Goal: Communication & Community: Answer question/provide support

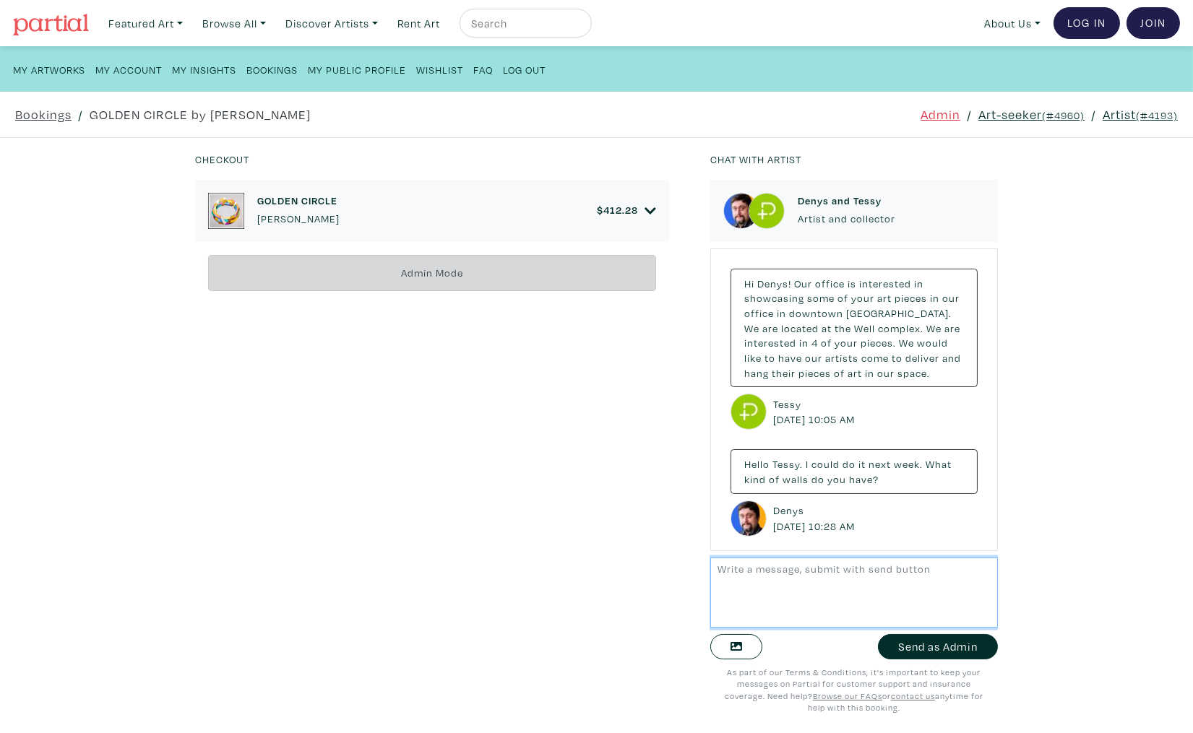
scroll to position [1945, 0]
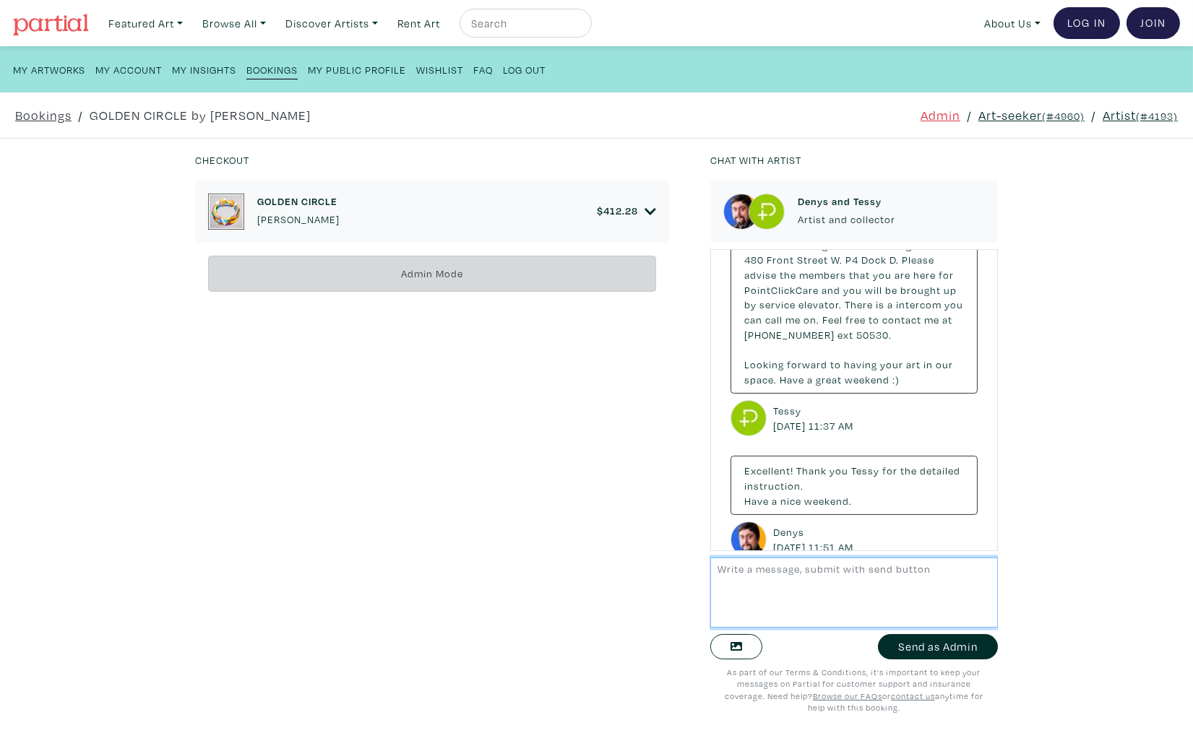
click at [800, 588] on textarea at bounding box center [854, 593] width 288 height 70
drag, startPoint x: 765, startPoint y: 570, endPoint x: 646, endPoint y: 571, distance: 119.2
click at [646, 571] on div "Checkout GOLDEN CIRCLE Denys Golden $ 412.28 • Painting • Acrylic on wood panel…" at bounding box center [596, 436] width 1236 height 595
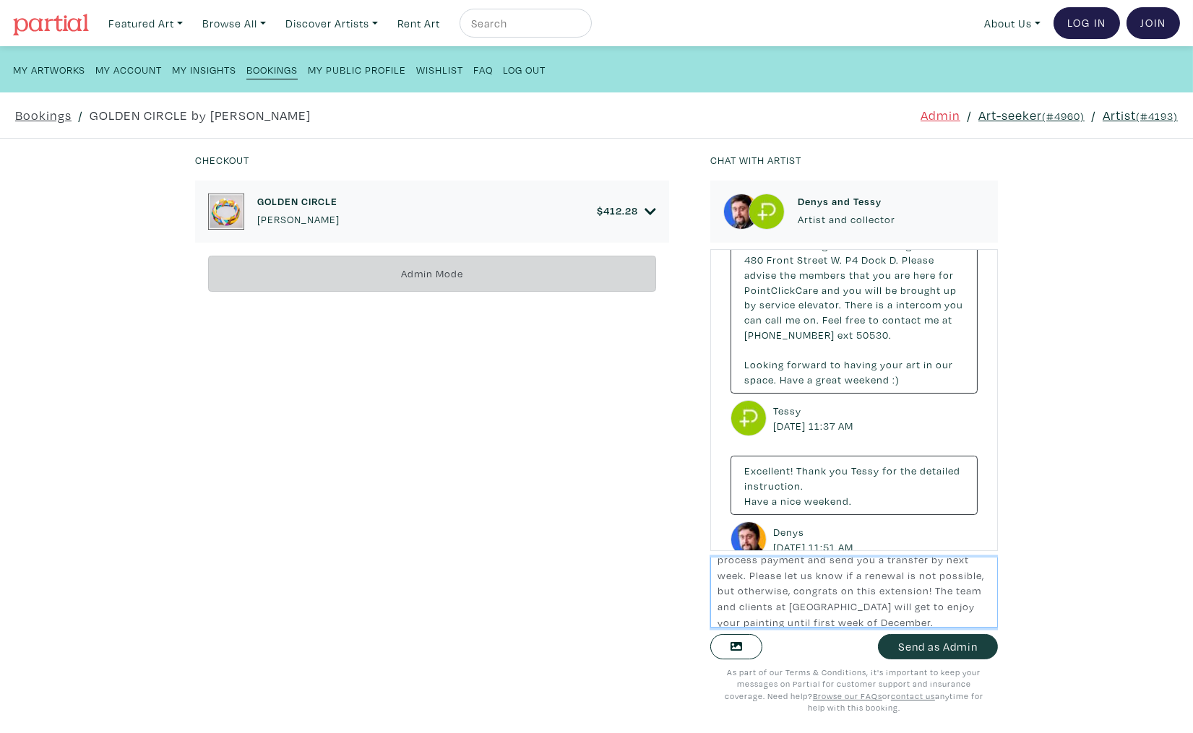
type textarea "I hope you have been having a great summer. Great news! Tessy and the PCC team …"
click at [945, 649] on button "Send as Admin" at bounding box center [938, 646] width 120 height 25
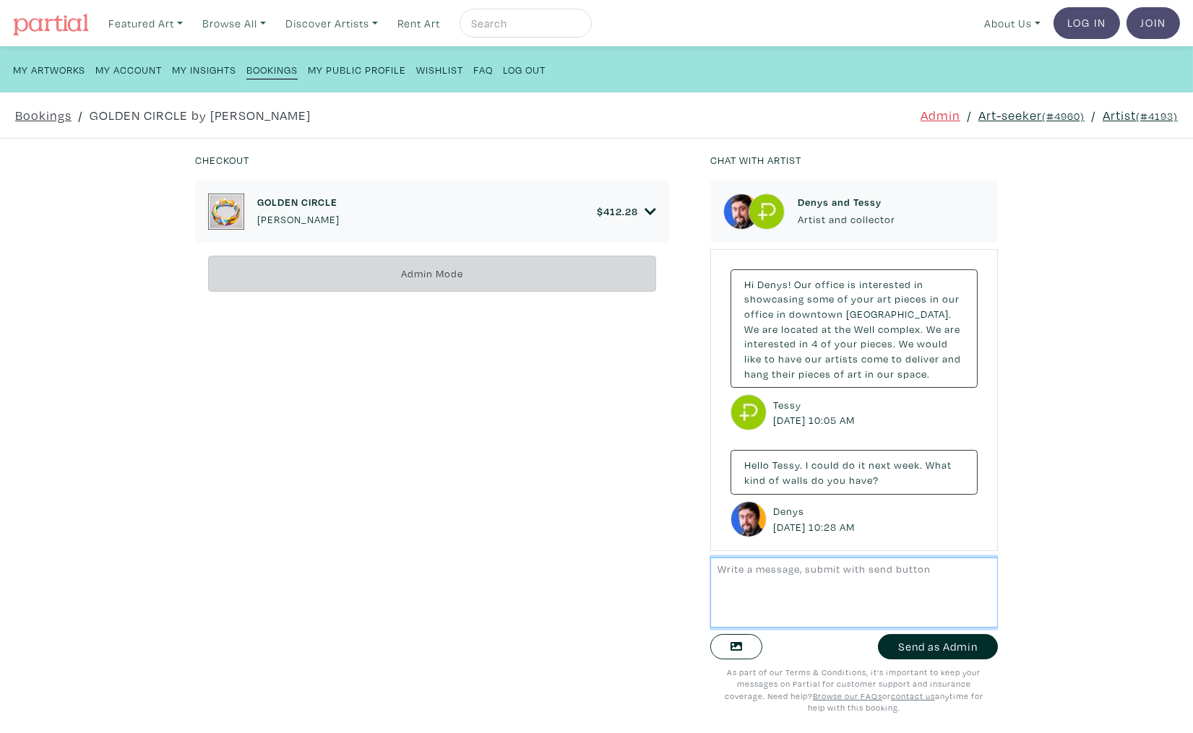
scroll to position [2170, 0]
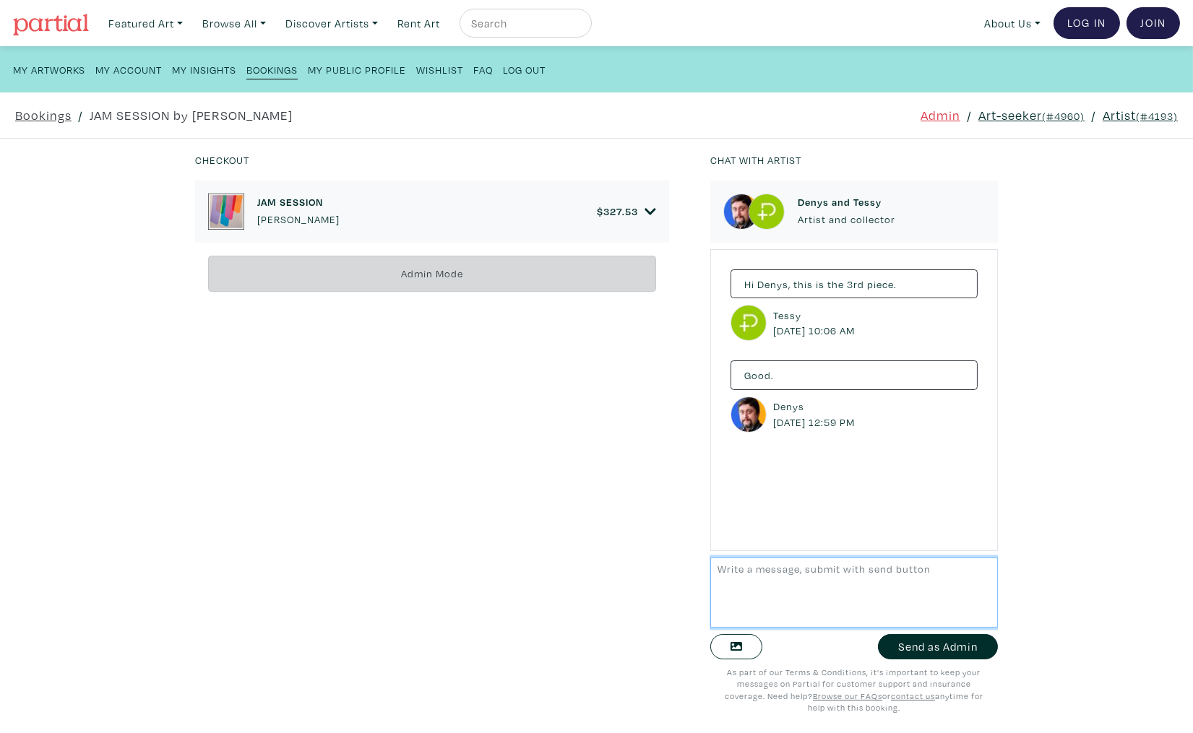
click at [785, 607] on textarea at bounding box center [854, 593] width 288 height 70
paste textarea "I hope you have been having a great summer. Great news! Tessy and the PCC team …"
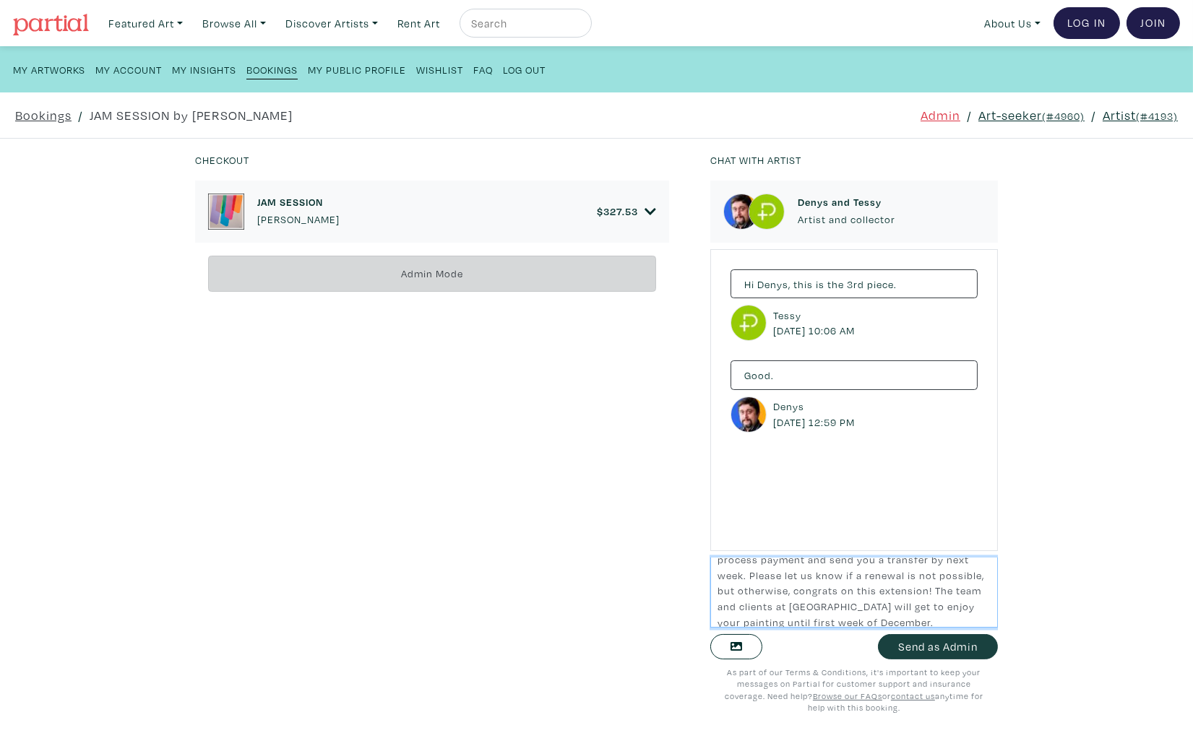
type textarea "I hope you have been having a great summer. Great news! Tessy and the PCC team …"
click at [962, 649] on button "Send as Admin" at bounding box center [938, 646] width 120 height 25
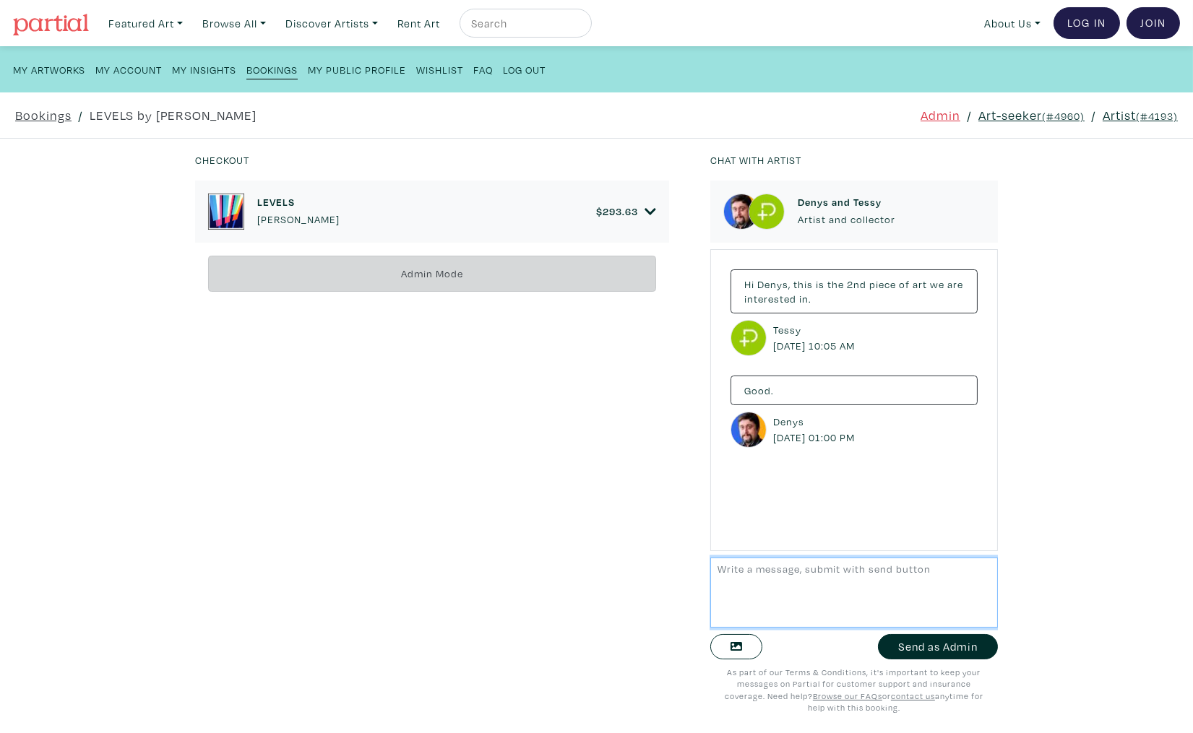
click at [778, 578] on textarea at bounding box center [854, 593] width 288 height 70
paste textarea "I hope you have been having a great summer. Great news! Tessy and the PCC team …"
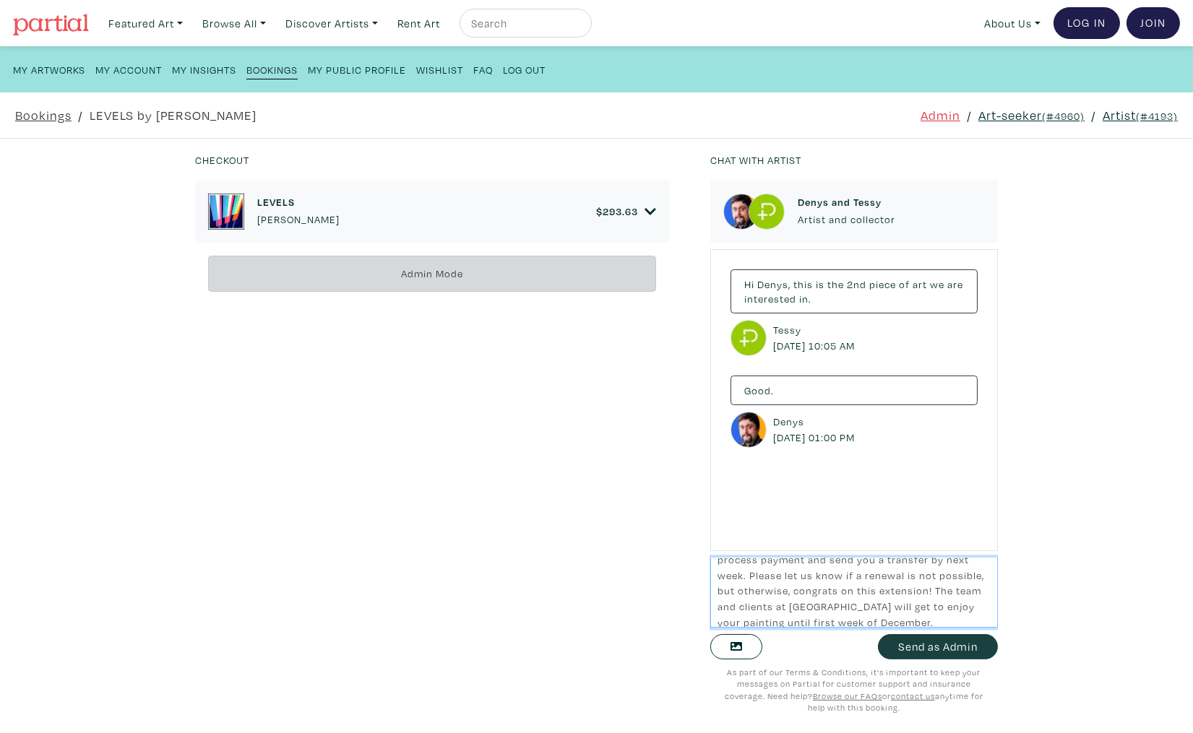
type textarea "I hope you have been having a great summer. Great news! Tessy and the PCC team …"
click at [951, 652] on button "Send as Admin" at bounding box center [938, 646] width 120 height 25
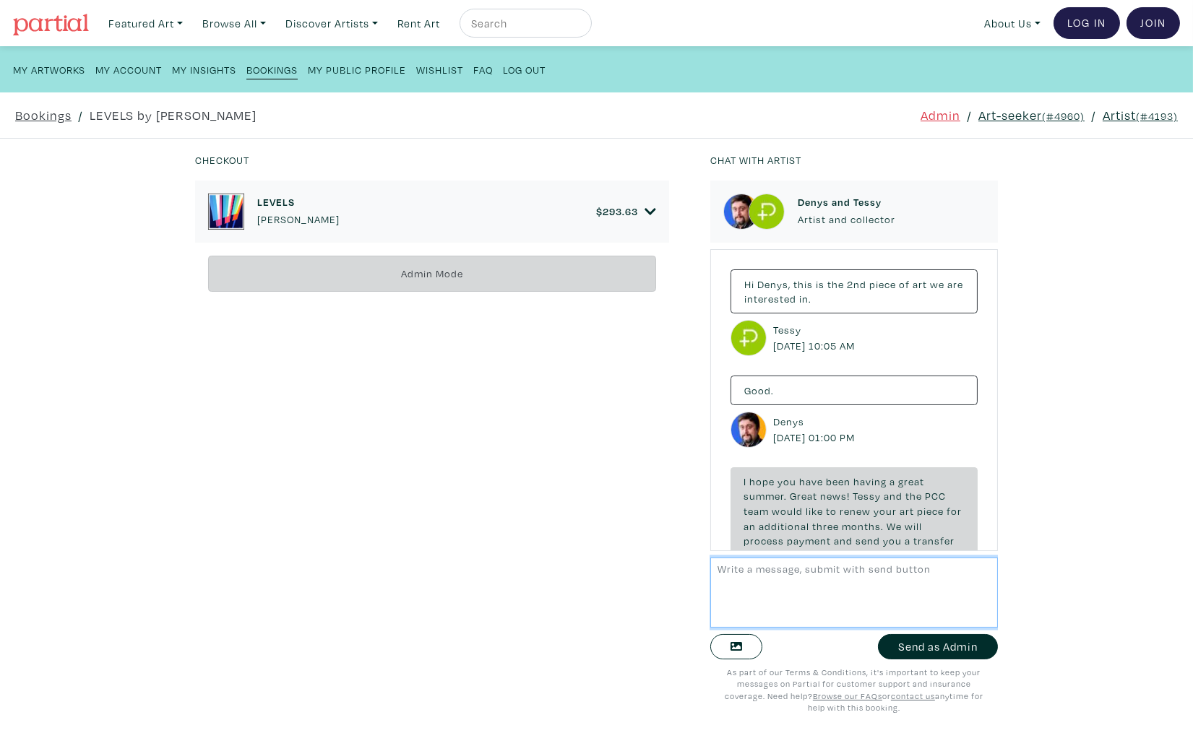
scroll to position [137, 0]
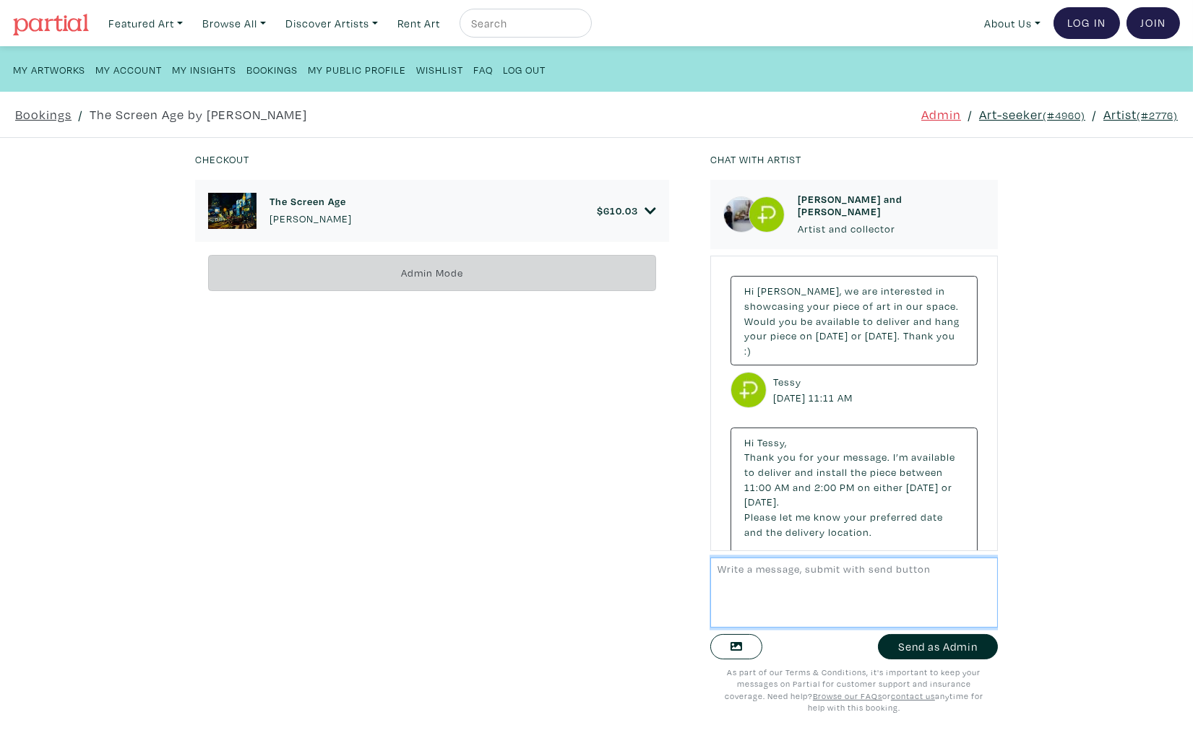
click at [826, 600] on textarea at bounding box center [854, 593] width 288 height 70
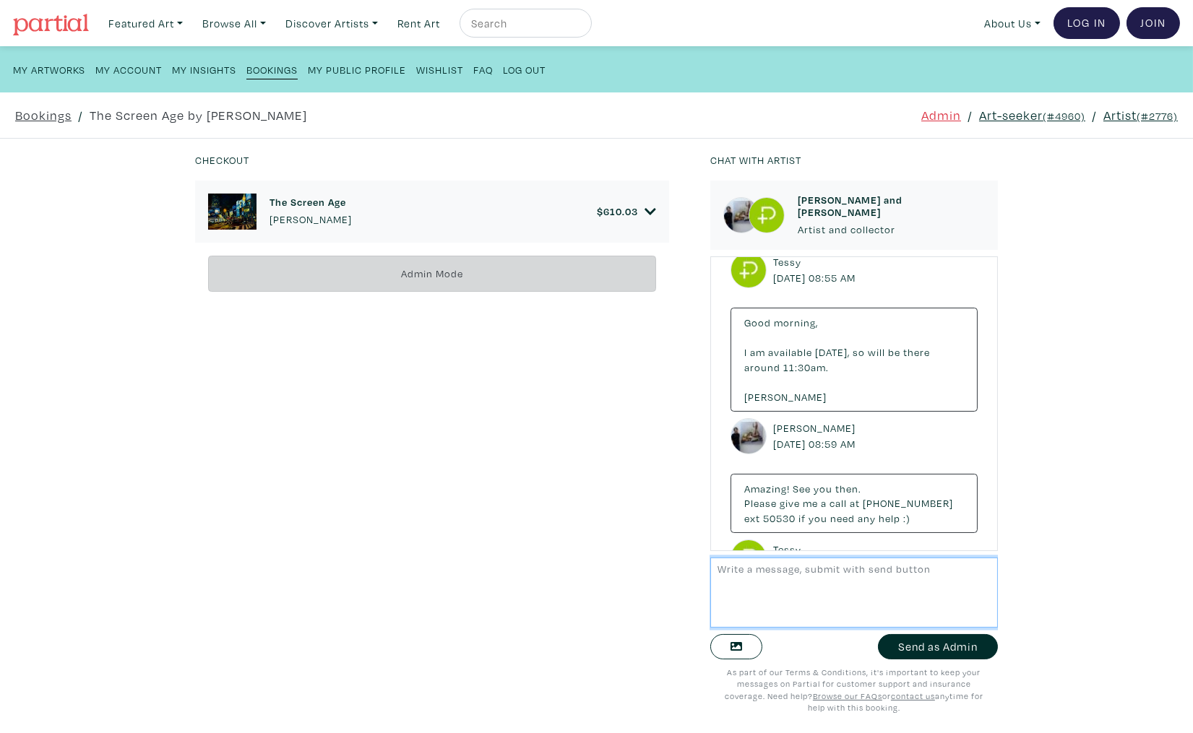
paste textarea "I hope you have been having a great summer. Great news! Tessy and the PCC team …"
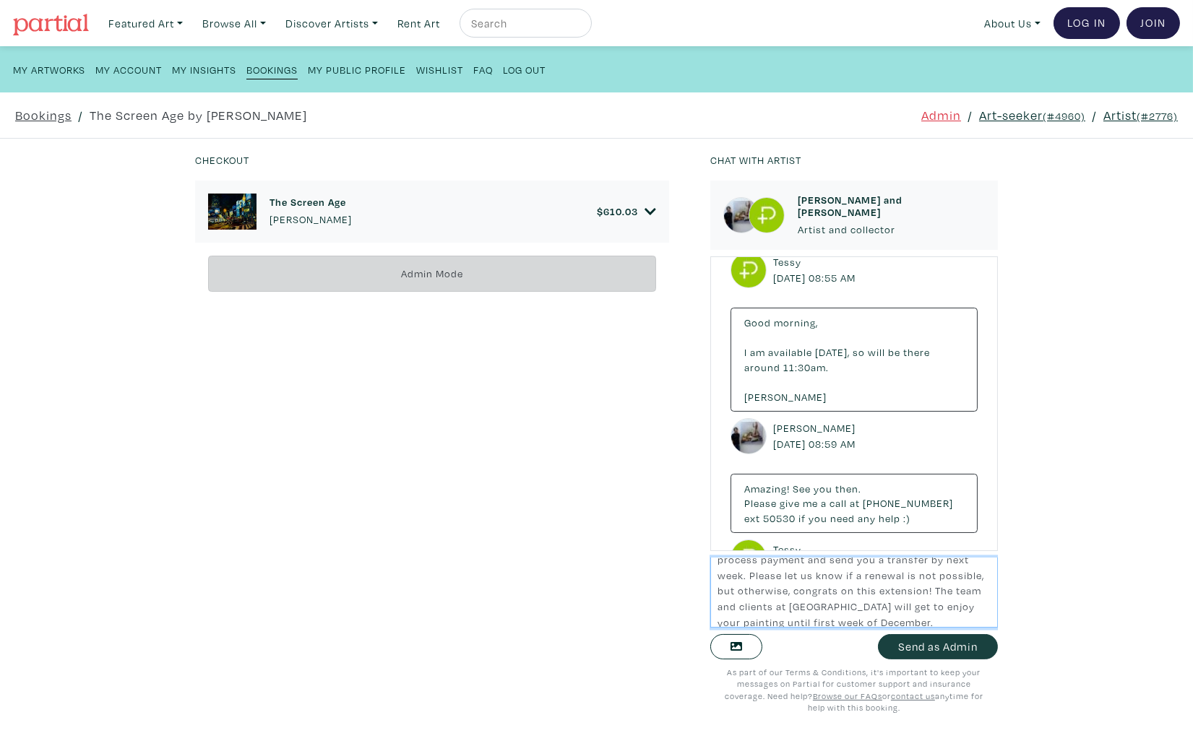
type textarea "I hope you have been having a great summer. Great news! Tessy and the PCC team …"
click at [954, 652] on button "Send as Admin" at bounding box center [938, 646] width 120 height 25
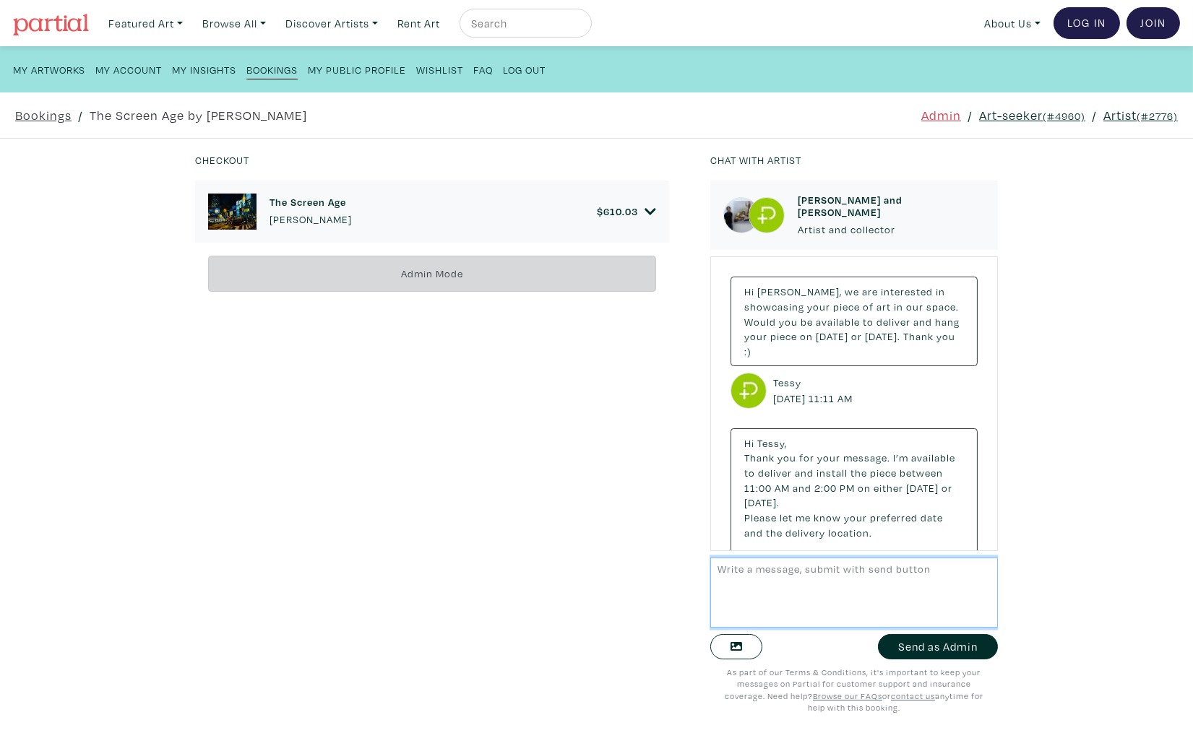
scroll to position [1009, 0]
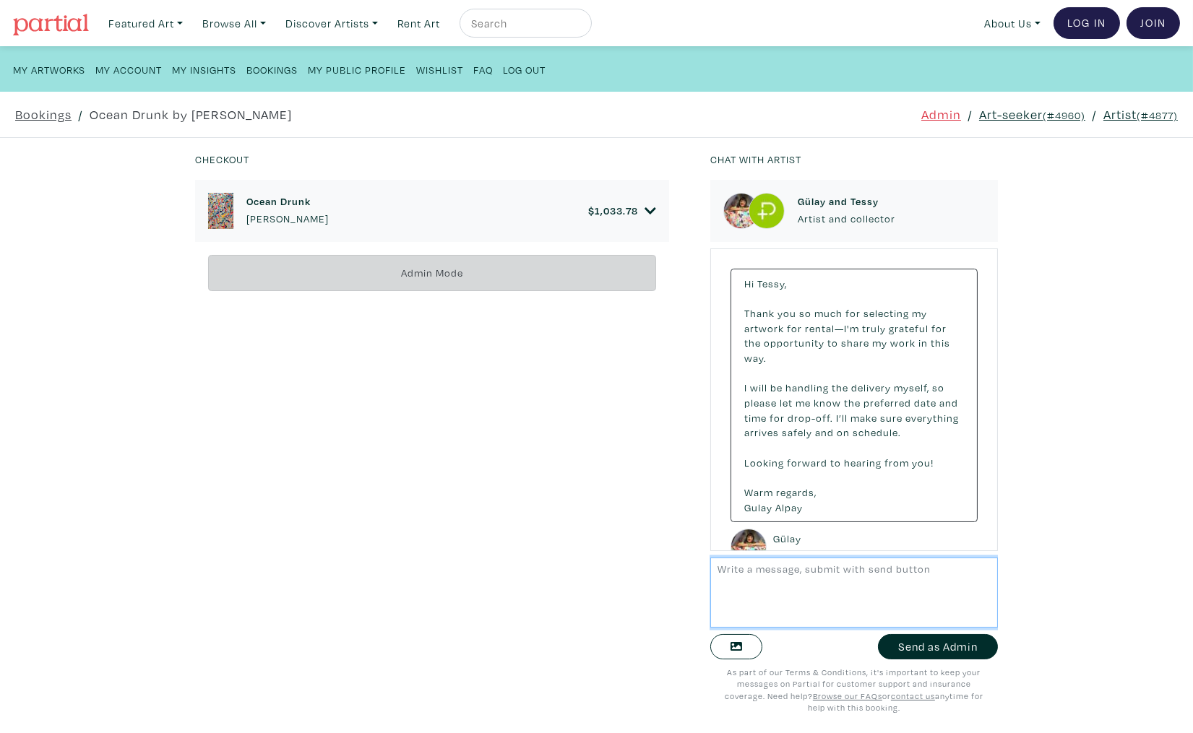
scroll to position [2151, 0]
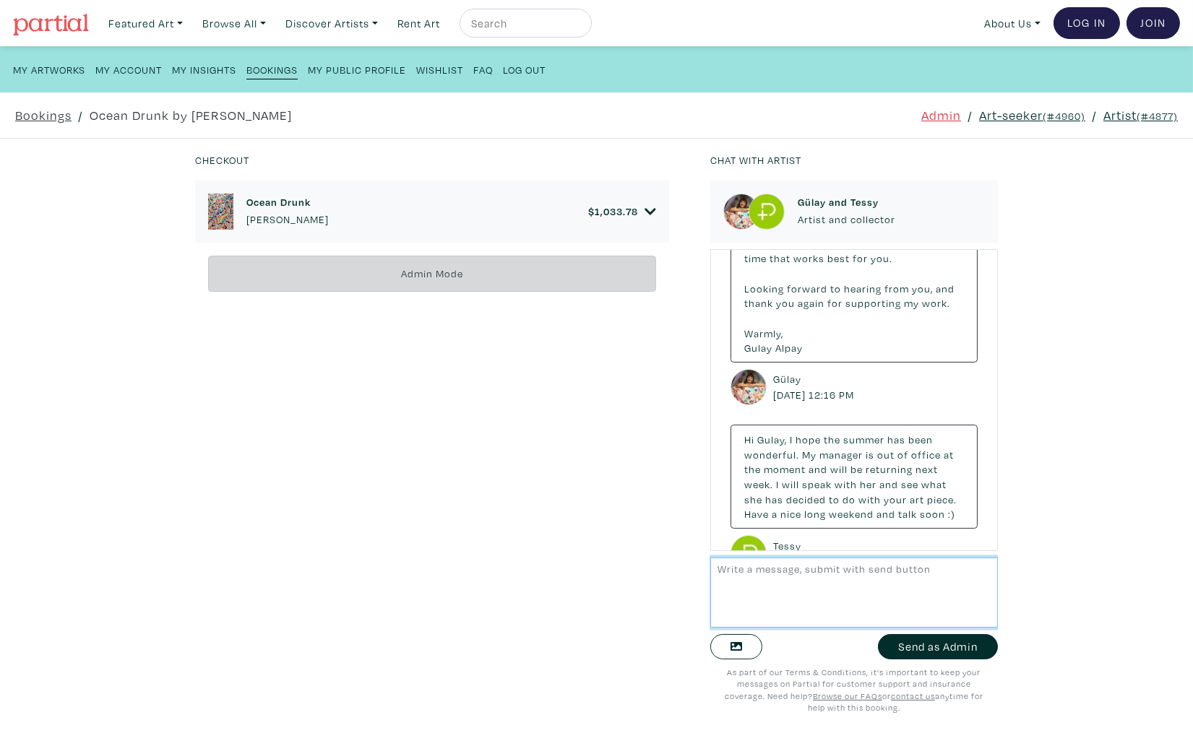
click at [805, 588] on textarea at bounding box center [854, 593] width 288 height 70
paste textarea "I hope you have been having a great summer. Great news! Tessy and the PCC team …"
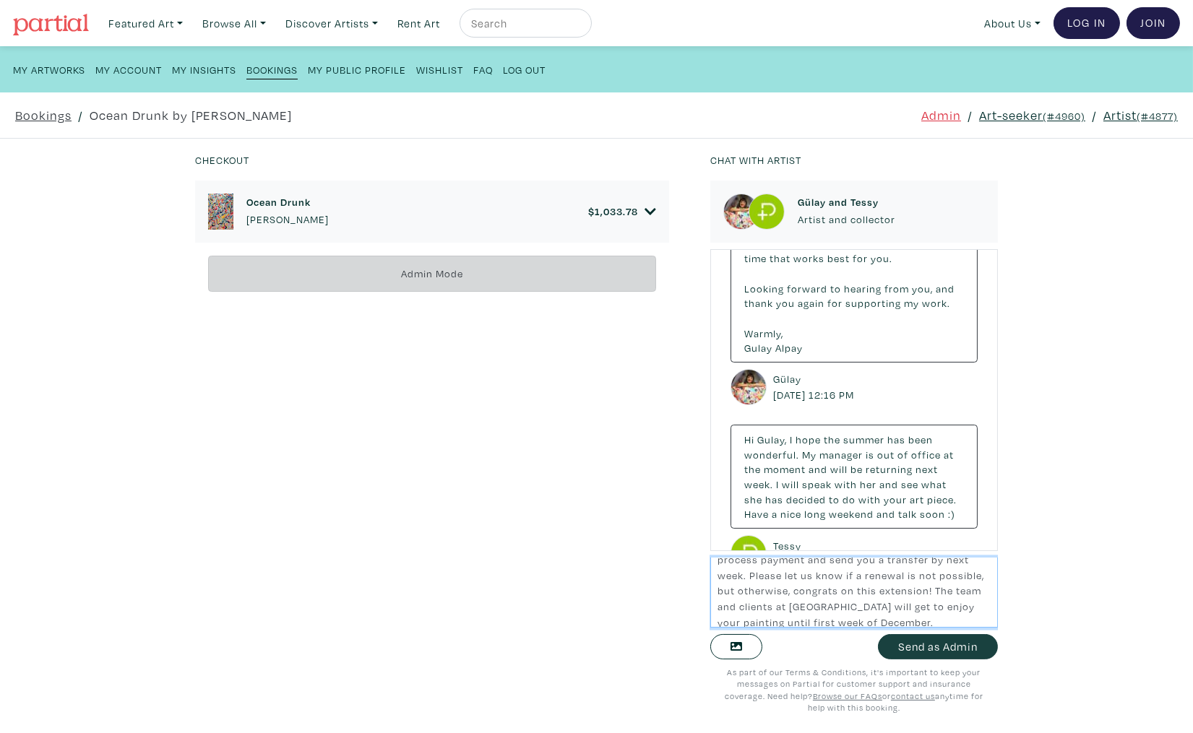
type textarea "I hope you have been having a great summer. Great news! Tessy and the PCC team …"
click at [947, 650] on button "Send as Admin" at bounding box center [938, 646] width 120 height 25
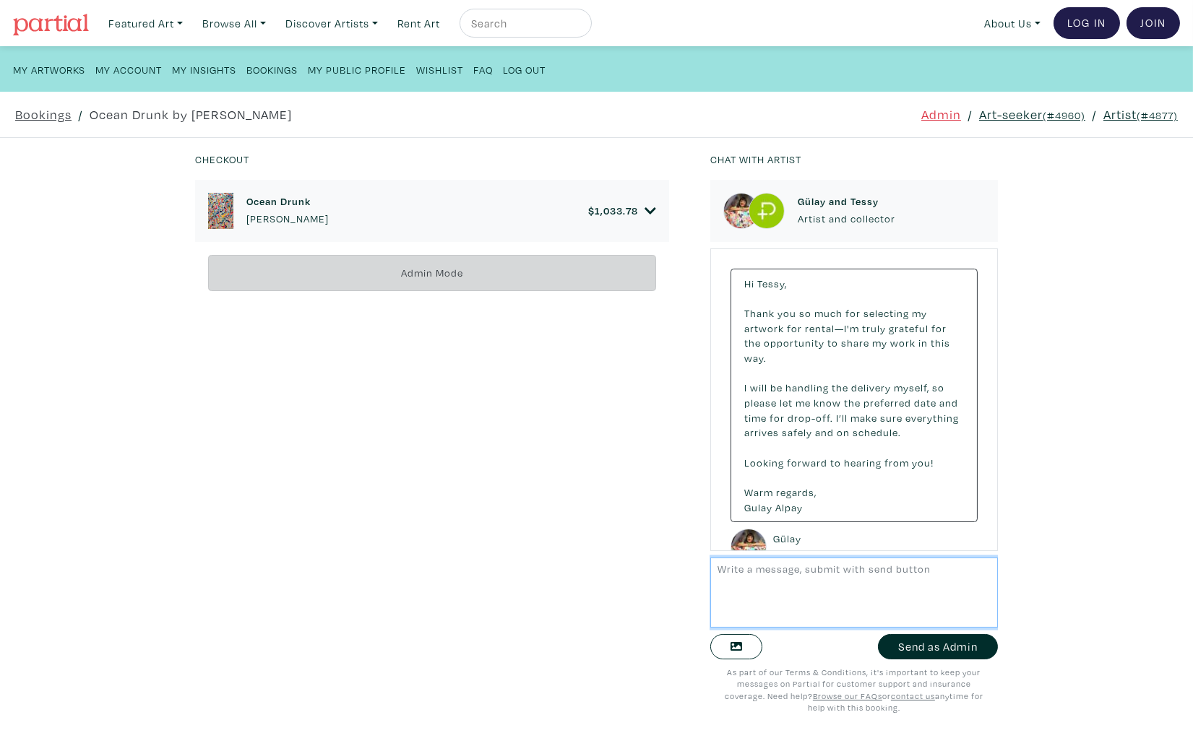
scroll to position [2376, 0]
